Goal: Task Accomplishment & Management: Complete application form

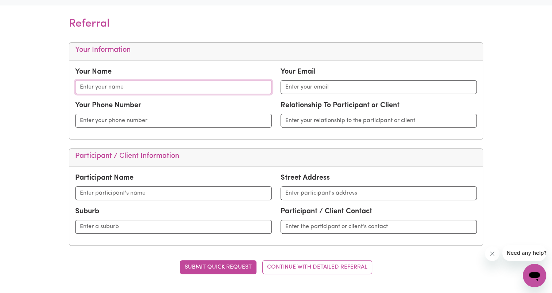
click at [121, 80] on input "text" at bounding box center [173, 87] width 196 height 14
type input "[PERSON_NAME]"
type input "[PERSON_NAME][EMAIL_ADDRESS][DOMAIN_NAME]"
type input "0402611495"
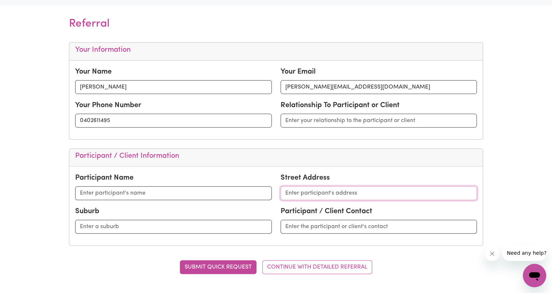
type input "[STREET_ADDRESS]"
click at [307, 124] on input "text" at bounding box center [378, 121] width 196 height 14
type input "COS"
click at [112, 194] on input "text" at bounding box center [173, 193] width 196 height 14
click at [131, 192] on input "text" at bounding box center [173, 193] width 196 height 14
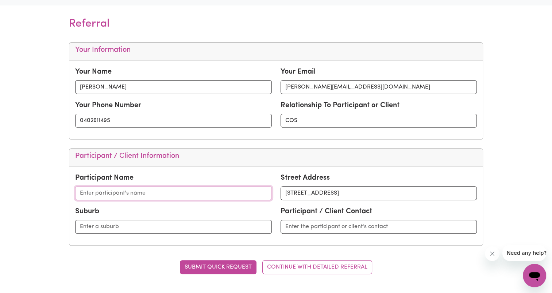
paste input "[PERSON_NAME]"
type input "[PERSON_NAME]"
drag, startPoint x: 400, startPoint y: 192, endPoint x: 249, endPoint y: 190, distance: 151.0
click at [249, 190] on div "Participant Name [PERSON_NAME][GEOGRAPHIC_DATA] Address [STREET_ADDRESS]" at bounding box center [276, 189] width 410 height 34
paste input "[STREET_ADDRESS][PERSON_NAME]"
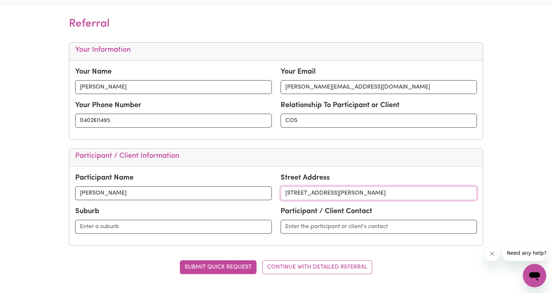
type input "[STREET_ADDRESS][PERSON_NAME]"
click at [177, 220] on input "text" at bounding box center [173, 227] width 196 height 14
type input "[GEOGRAPHIC_DATA]"
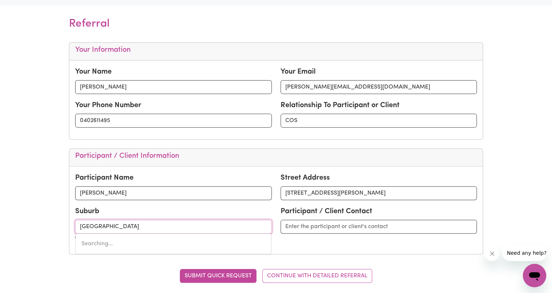
type input "[STREET_ADDRESS]"
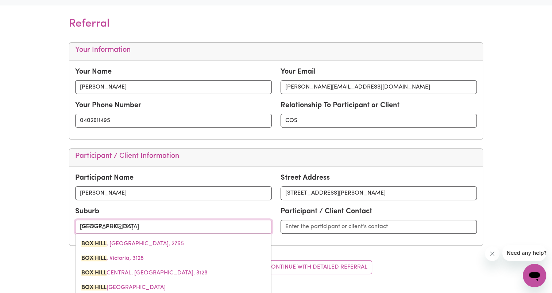
drag, startPoint x: 111, startPoint y: 246, endPoint x: 124, endPoint y: 244, distance: 13.3
click at [111, 246] on span "[GEOGRAPHIC_DATA], 2765" at bounding box center [132, 244] width 102 height 6
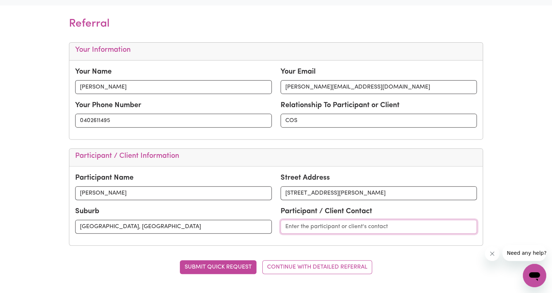
click at [334, 229] on input "text" at bounding box center [378, 227] width 196 height 14
click at [326, 230] on input "Jabet (Mum)" at bounding box center [378, 227] width 196 height 14
paste input "[EMAIL_ADDRESS][PERSON_NAME][DOMAIN_NAME]"
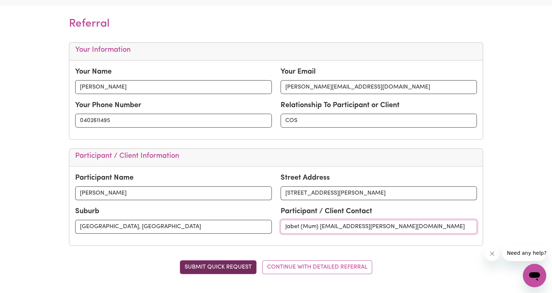
type input "Jabet (Mum) [EMAIL_ADDRESS][PERSON_NAME][DOMAIN_NAME]"
click at [227, 266] on button "SUBMIT QUICK REQUEST" at bounding box center [218, 267] width 77 height 14
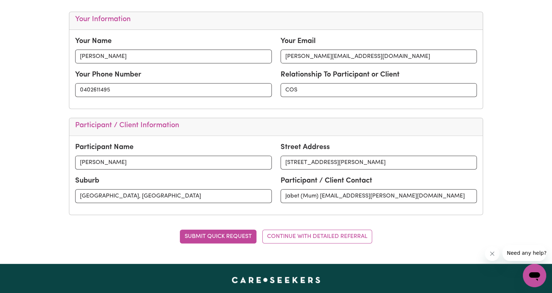
scroll to position [328, 0]
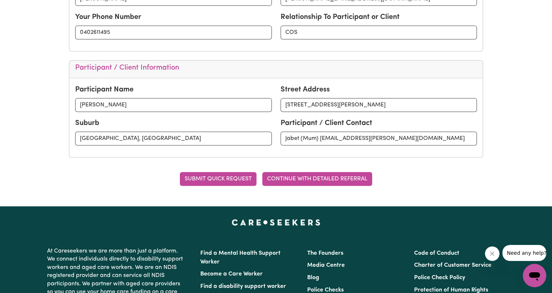
click at [326, 174] on button "CONTINUE WITH DETAILED REFERRAL" at bounding box center [317, 179] width 110 height 14
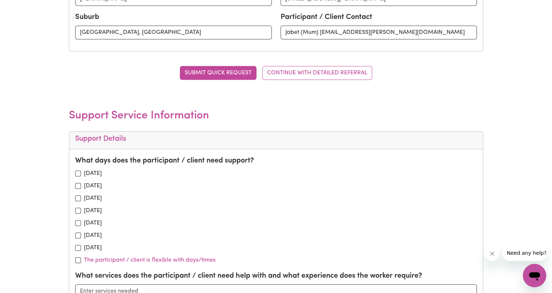
scroll to position [474, 0]
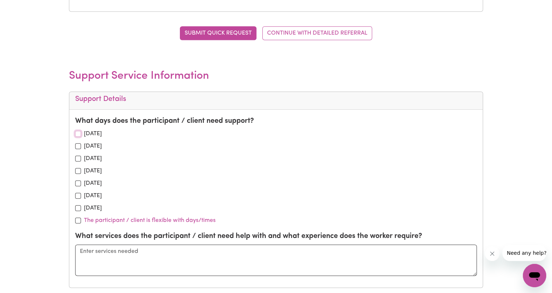
click at [78, 133] on input "checkbox" at bounding box center [78, 134] width 6 height 6
checkbox input "true"
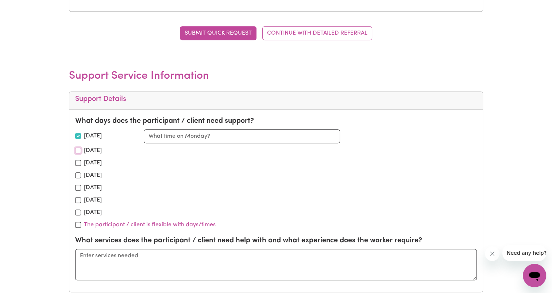
click at [77, 151] on input "checkbox" at bounding box center [78, 151] width 6 height 6
checkbox input "true"
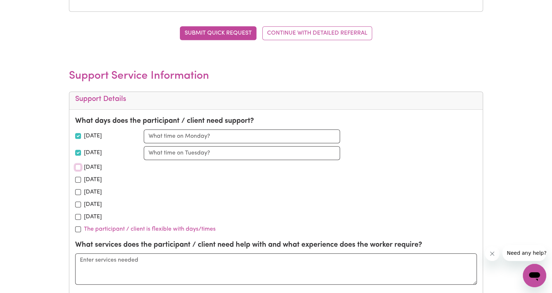
click at [78, 167] on input "checkbox" at bounding box center [78, 167] width 6 height 6
checkbox input "true"
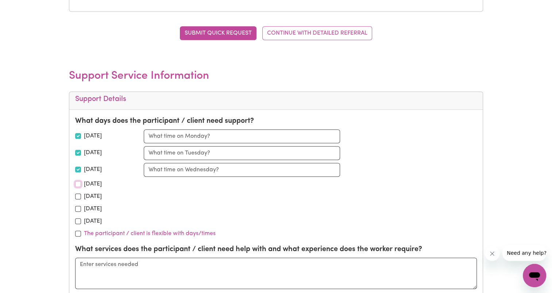
click at [78, 181] on input "checkbox" at bounding box center [78, 184] width 6 height 6
checkbox input "true"
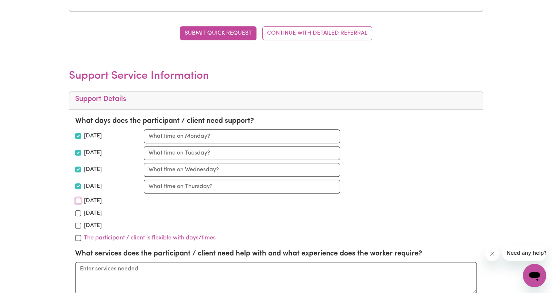
click at [79, 199] on input "checkbox" at bounding box center [78, 201] width 6 height 6
checkbox input "true"
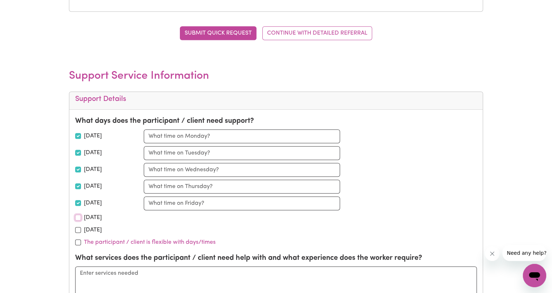
drag, startPoint x: 78, startPoint y: 217, endPoint x: 77, endPoint y: 221, distance: 3.8
click at [78, 217] on input "checkbox" at bounding box center [78, 218] width 6 height 6
checkbox input "true"
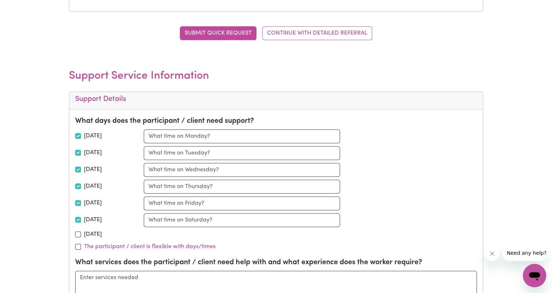
click at [76, 239] on div "What days does the participant / client need support? [DATE] [DATE] [DATE] [DAT…" at bounding box center [275, 184] width 401 height 136
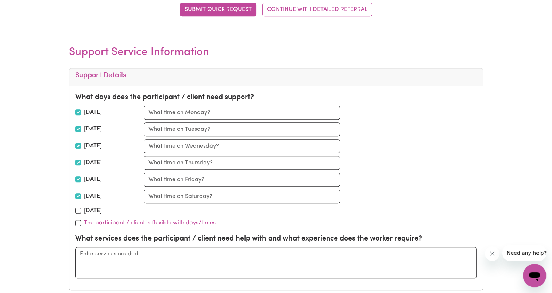
scroll to position [510, 0]
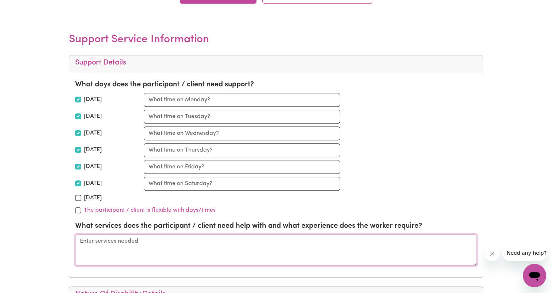
click at [104, 245] on textarea at bounding box center [275, 249] width 401 height 31
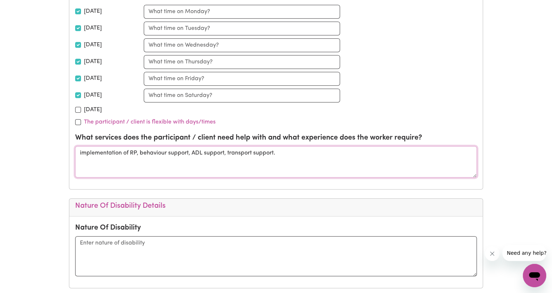
scroll to position [693, 0]
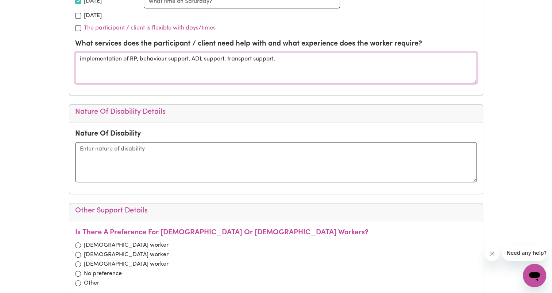
type textarea "implementation of RP, behaviour support, ADL support, transport support."
click at [98, 152] on textarea at bounding box center [275, 162] width 401 height 40
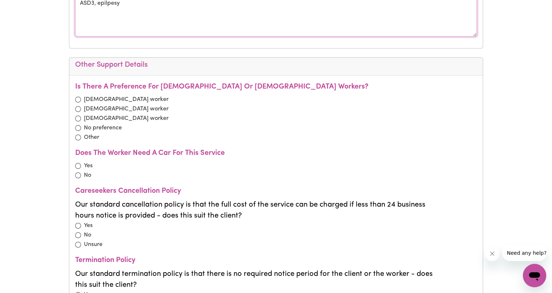
type textarea "ASD3, epilpesy"
click at [78, 97] on input "radio" at bounding box center [78, 100] width 6 height 6
radio input "true"
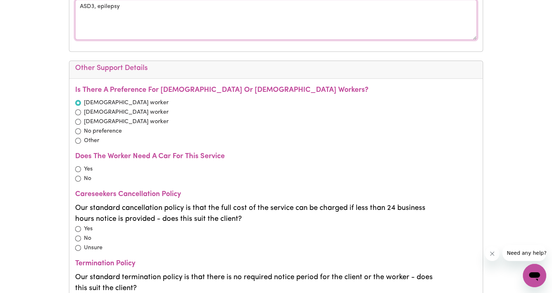
type textarea "ASD3, epilepsy"
click at [78, 166] on input "radio" at bounding box center [78, 169] width 6 height 6
radio input "true"
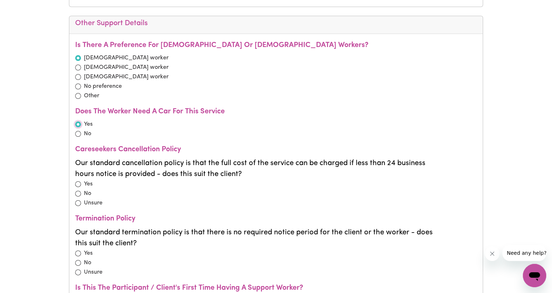
scroll to position [908, 0]
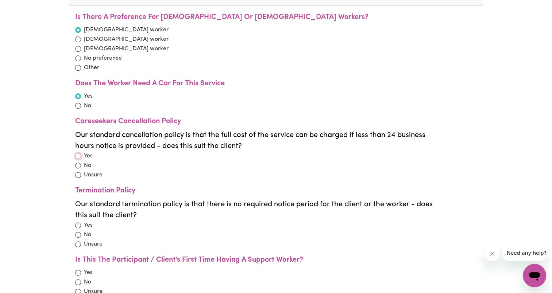
click at [78, 153] on input "radio" at bounding box center [78, 156] width 6 height 6
radio input "true"
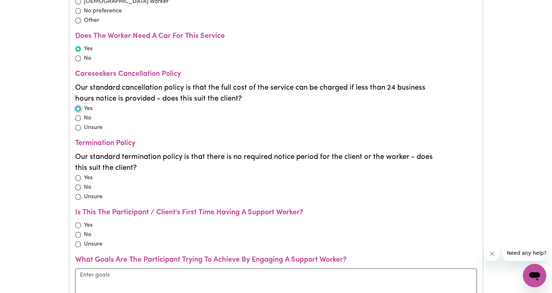
scroll to position [981, 0]
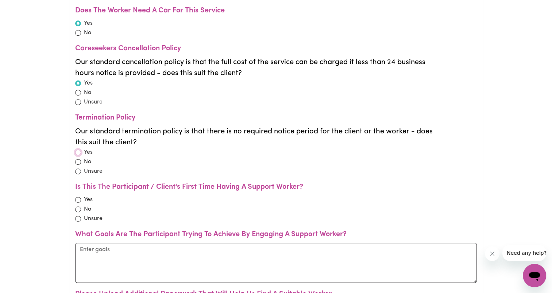
click at [77, 149] on input "radio" at bounding box center [78, 152] width 6 height 6
radio input "true"
click at [75, 206] on input "radio" at bounding box center [78, 209] width 6 height 6
radio input "true"
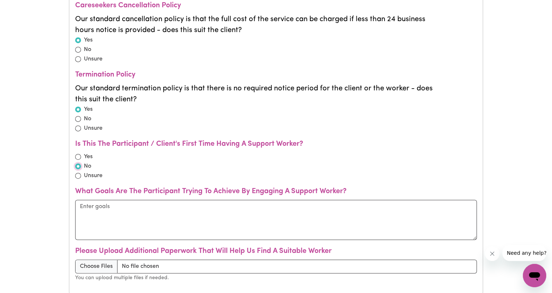
scroll to position [1127, 0]
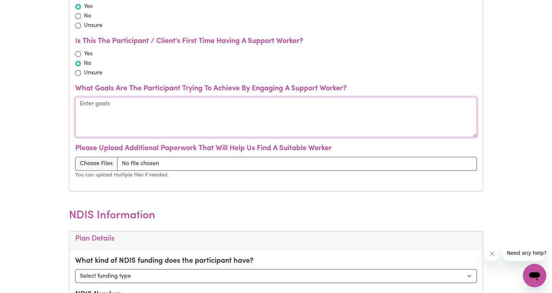
click at [151, 120] on textarea at bounding box center [275, 117] width 401 height 40
type textarea "i"
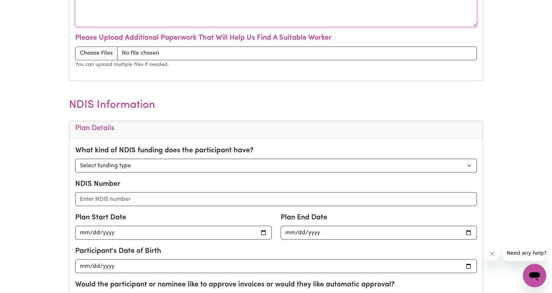
scroll to position [1309, 0]
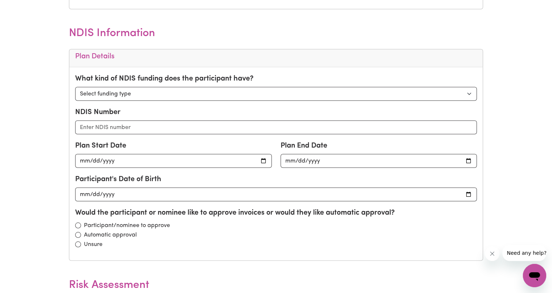
type textarea "Capacity building, behavioural support, co-regulation."
click at [150, 87] on select "Select funding type Self Managed Plan Managed Agency Managed" at bounding box center [275, 94] width 401 height 14
select select "plan managed"
click at [75, 87] on select "Select funding type Self Managed Plan Managed Agency Managed" at bounding box center [275, 94] width 401 height 14
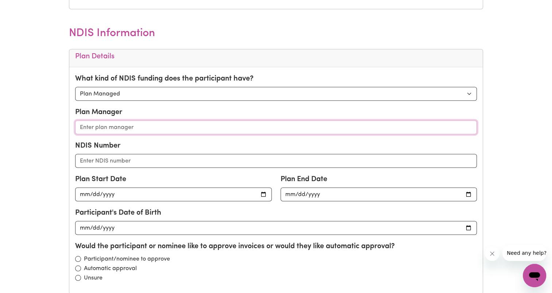
click at [132, 124] on input "text" at bounding box center [275, 127] width 401 height 14
type input "Support PLan Management"
click at [105, 156] on input "text" at bounding box center [275, 161] width 401 height 14
paste input "430181431"
type input "430181431"
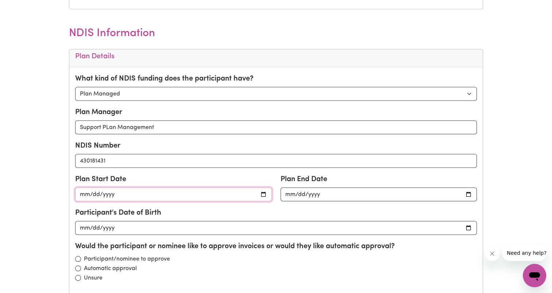
click at [80, 187] on input "date" at bounding box center [173, 194] width 196 height 14
type input "[DATE]"
click at [305, 190] on input "date" at bounding box center [378, 194] width 196 height 14
type input "[DATE]"
click at [130, 223] on input "date" at bounding box center [275, 228] width 401 height 14
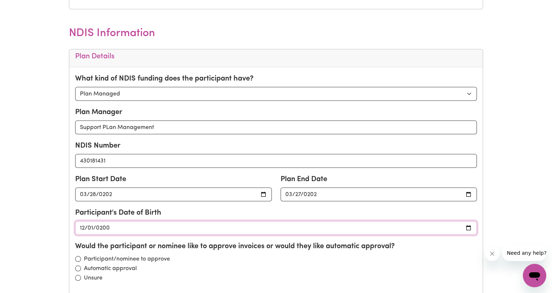
type input "[DATE]"
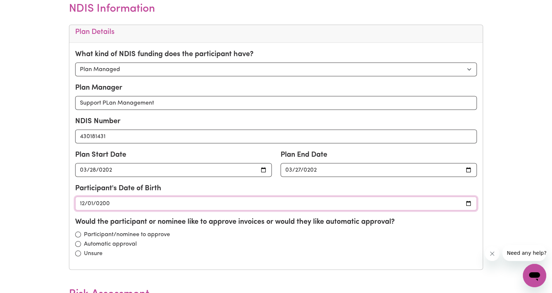
scroll to position [1346, 0]
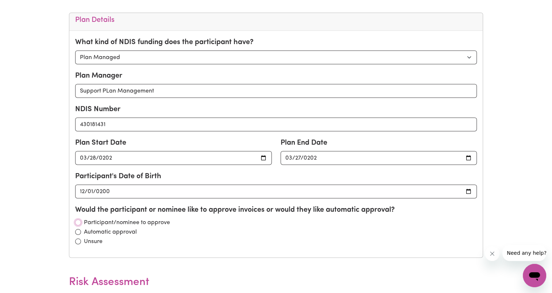
click at [78, 219] on input "radio" at bounding box center [78, 222] width 6 height 6
radio input "true"
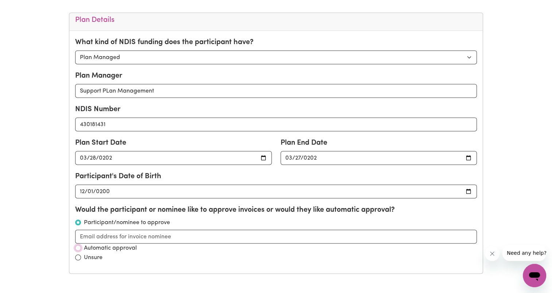
click at [79, 245] on input "radio" at bounding box center [78, 248] width 6 height 6
radio input "true"
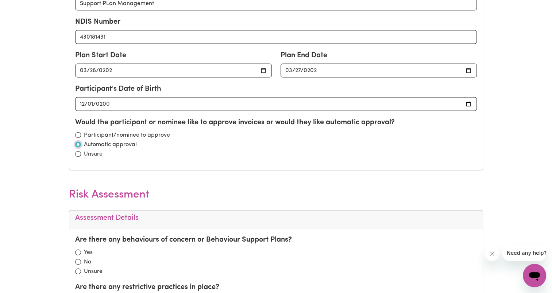
scroll to position [1491, 0]
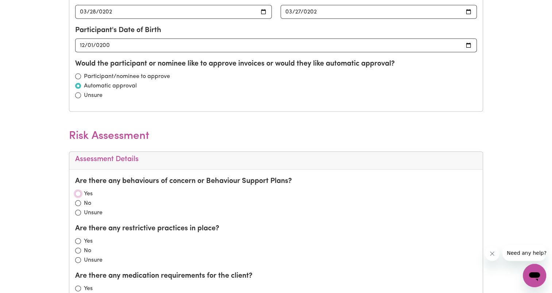
click at [77, 191] on input "radio" at bounding box center [78, 194] width 6 height 6
radio input "true"
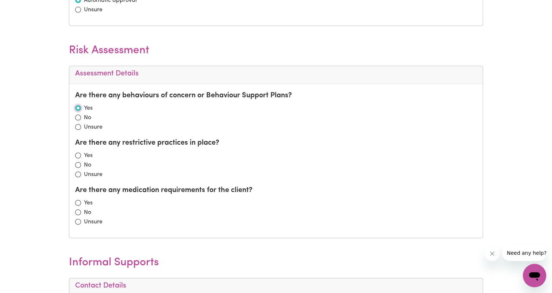
scroll to position [1601, 0]
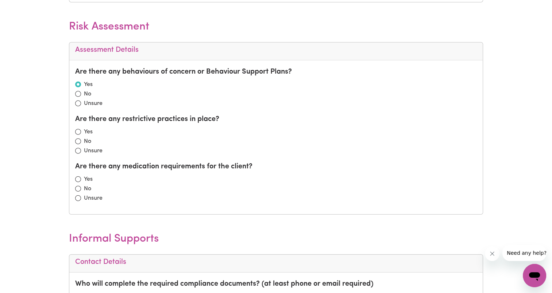
drag, startPoint x: 78, startPoint y: 121, endPoint x: 77, endPoint y: 127, distance: 6.1
click at [77, 125] on div "Are there any restrictive practices in place? Yes No Unsure" at bounding box center [275, 135] width 401 height 42
click at [78, 129] on input "radio" at bounding box center [78, 132] width 6 height 6
radio input "true"
click at [79, 176] on input "radio" at bounding box center [78, 179] width 6 height 6
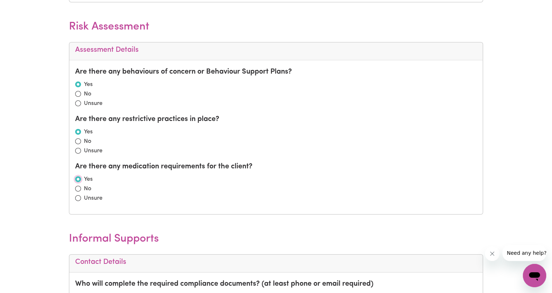
radio input "true"
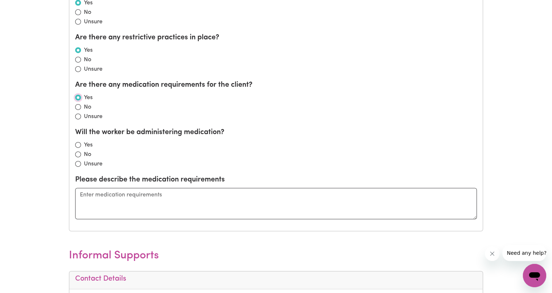
scroll to position [1710, 0]
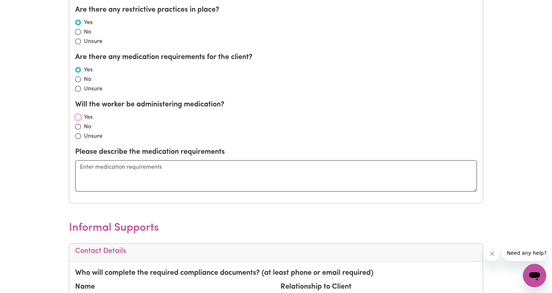
click at [78, 114] on input "radio" at bounding box center [78, 117] width 6 height 6
radio input "true"
click at [96, 172] on textarea at bounding box center [275, 175] width 401 height 31
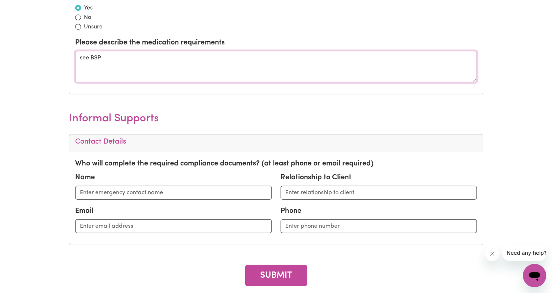
scroll to position [1892, 0]
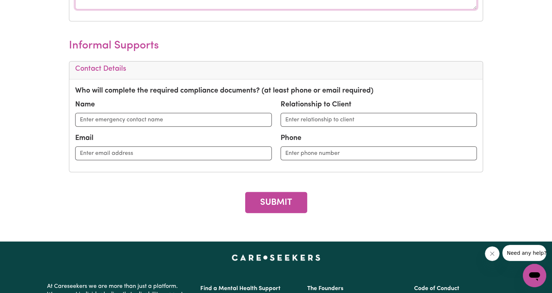
type textarea "see BSP"
click at [159, 113] on input "text" at bounding box center [173, 120] width 196 height 14
type input "[PERSON_NAME]"
type input "[PERSON_NAME][EMAIL_ADDRESS][DOMAIN_NAME]"
type input "0402611495"
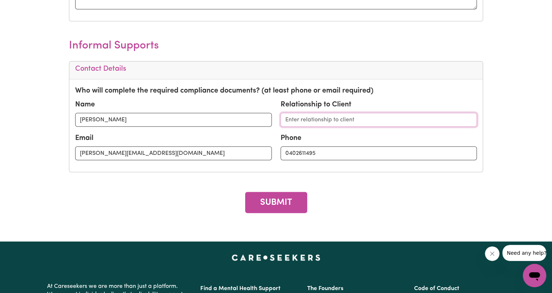
click at [293, 121] on input "text" at bounding box center [378, 120] width 196 height 14
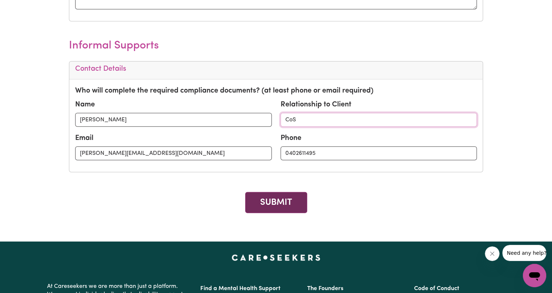
type input "CoS"
click at [279, 196] on button "SUBMIT" at bounding box center [276, 202] width 62 height 21
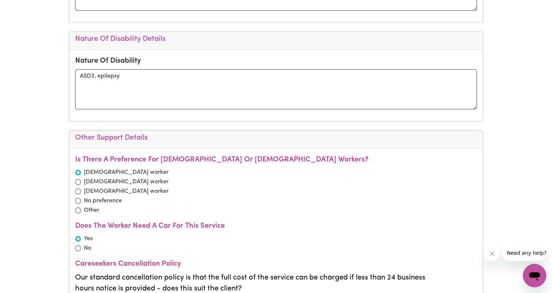
scroll to position [1023, 0]
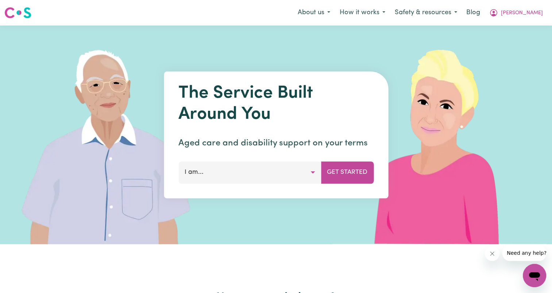
click at [300, 170] on button "I am..." at bounding box center [249, 172] width 143 height 22
